Goal: Task Accomplishment & Management: Manage account settings

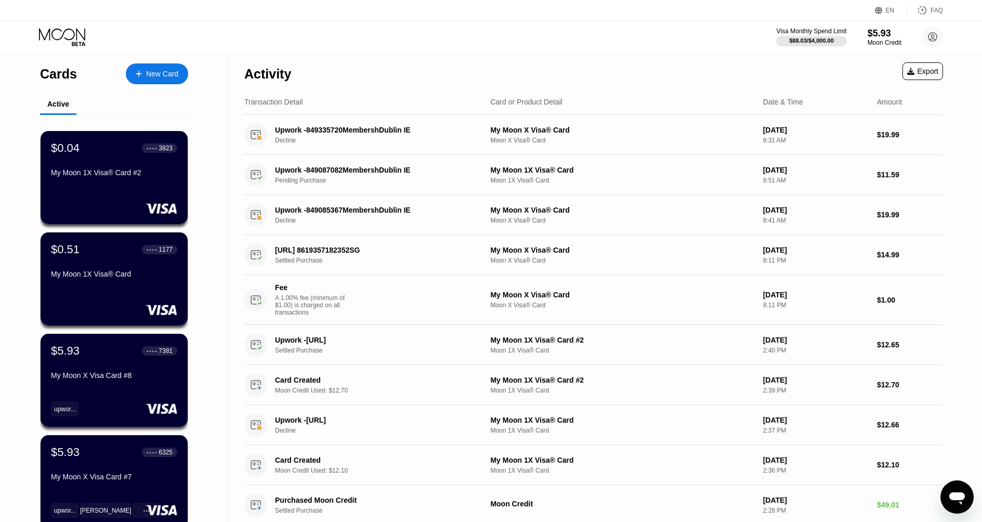
click at [656, 57] on div "Activity Export" at bounding box center [593, 71] width 699 height 36
click at [667, 259] on div "Moon X Visa® Card" at bounding box center [622, 260] width 264 height 7
click at [728, 67] on div "Activity Export" at bounding box center [593, 71] width 699 height 36
click at [644, 59] on div "Activity Export" at bounding box center [593, 71] width 699 height 36
